Goal: Obtain resource: Obtain resource

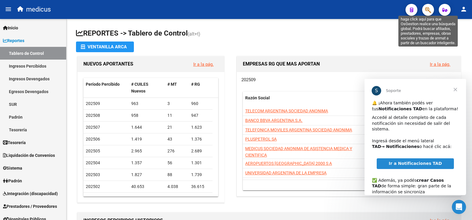
click at [431, 13] on icon "button" at bounding box center [429, 10] width 6 height 7
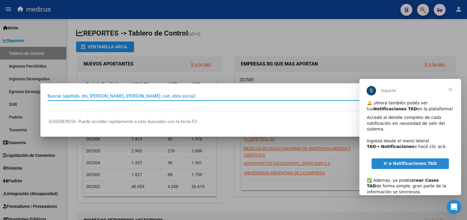
click at [449, 89] on span "Cerrar" at bounding box center [450, 89] width 21 height 21
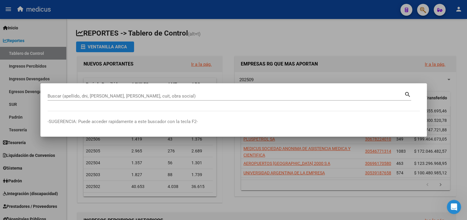
drag, startPoint x: 190, startPoint y: 104, endPoint x: 182, endPoint y: 96, distance: 10.9
click at [182, 96] on div "Buscar (apellido, dni, [PERSON_NAME], nro traspaso, cuit, obra social) search" at bounding box center [229, 99] width 363 height 16
click at [182, 96] on input "Buscar (apellido, dni, [PERSON_NAME], [PERSON_NAME], cuit, obra social)" at bounding box center [226, 96] width 357 height 5
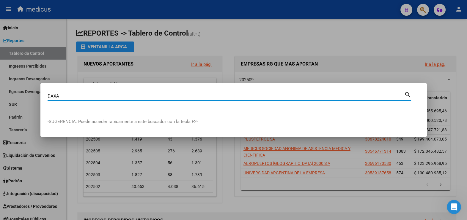
type input "DAXA"
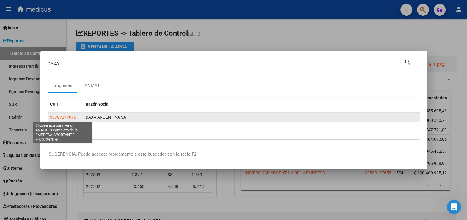
click at [70, 117] on span "30707247076" at bounding box center [63, 117] width 26 height 5
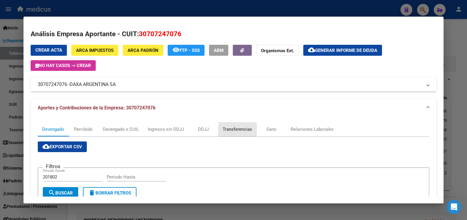
click at [230, 131] on div "Transferencias" at bounding box center [237, 129] width 29 height 7
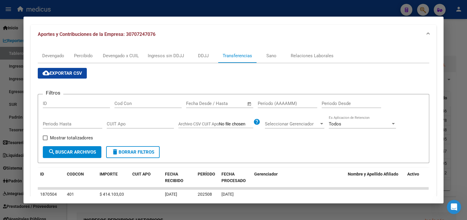
scroll to position [74, 0]
click at [265, 107] on div "Período (AAAAMM)" at bounding box center [287, 106] width 59 height 15
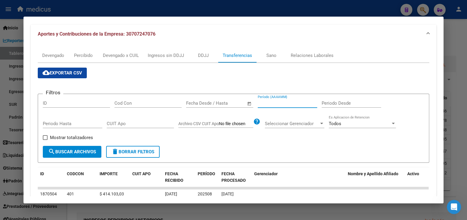
click at [268, 104] on input "Período (AAAAMM)" at bounding box center [287, 103] width 59 height 5
type input "202504"
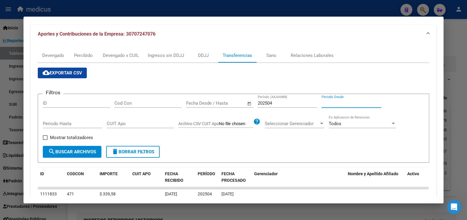
click at [330, 103] on input "Periodo Desde" at bounding box center [351, 103] width 59 height 5
click at [275, 145] on form "Filtros ID Cod Con Fecha inicio – Fecha fin Fecha Desde / Hasta 202504 Período …" at bounding box center [234, 128] width 392 height 69
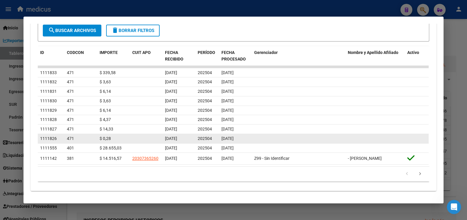
scroll to position [84, 0]
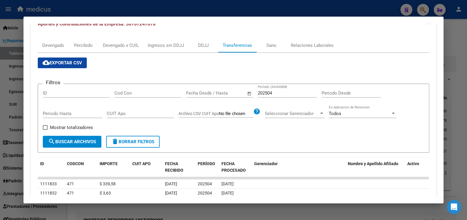
click at [43, 128] on span at bounding box center [45, 127] width 5 height 5
click at [45, 130] on input "Mostrar totalizadores" at bounding box center [45, 130] width 0 height 0
checkbox input "true"
click at [56, 139] on span "search Buscar Archivos" at bounding box center [72, 141] width 48 height 5
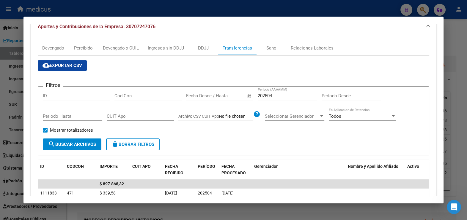
scroll to position [53, 0]
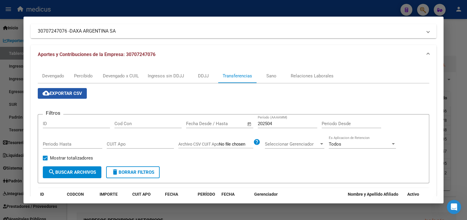
click at [66, 94] on span "cloud_download Exportar CSV" at bounding box center [62, 93] width 40 height 5
click at [279, 116] on form "Filtros ID Cod Con Fecha inicio – Fecha fin Fecha Desde / Hasta 202504 Período …" at bounding box center [234, 148] width 392 height 69
click at [283, 121] on input "202504" at bounding box center [287, 123] width 59 height 5
type input "202505"
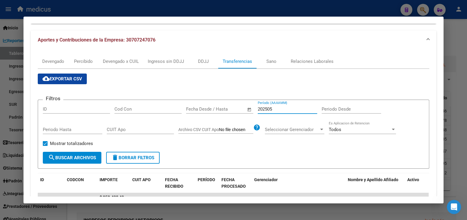
scroll to position [67, 0]
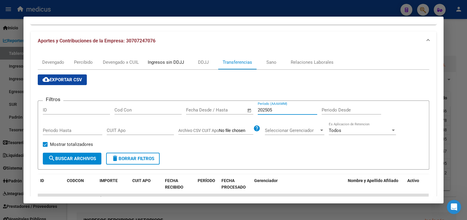
click at [171, 64] on div "Ingresos sin DDJJ" at bounding box center [166, 62] width 36 height 7
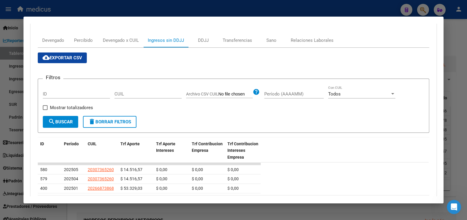
scroll to position [44, 0]
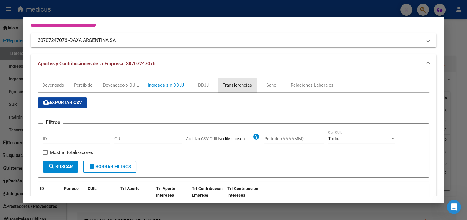
drag, startPoint x: 232, startPoint y: 85, endPoint x: 270, endPoint y: 106, distance: 43.2
click at [232, 85] on div "Transferencias" at bounding box center [237, 85] width 29 height 7
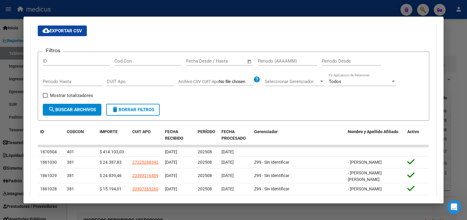
scroll to position [111, 0]
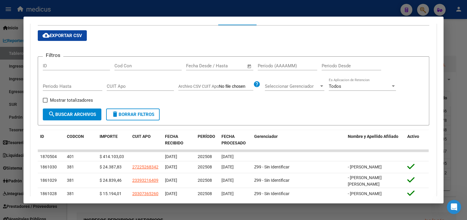
click at [273, 69] on div "Período (AAAAMM)" at bounding box center [287, 66] width 59 height 9
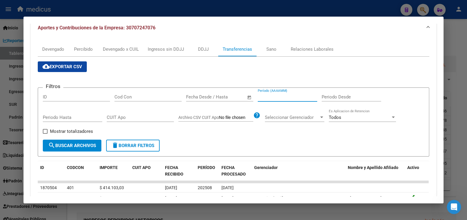
scroll to position [37, 0]
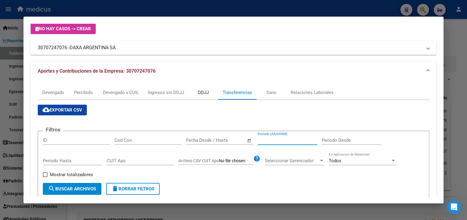
click at [202, 92] on div "DDJJ" at bounding box center [203, 92] width 11 height 7
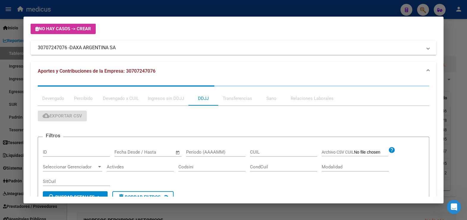
scroll to position [0, 0]
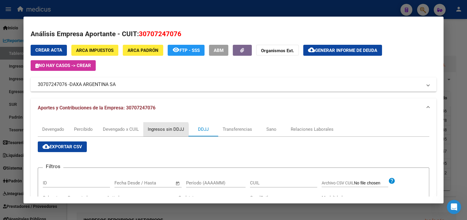
click at [159, 132] on div "Ingresos sin DDJJ" at bounding box center [166, 129] width 36 height 7
